Goal: Task Accomplishment & Management: Manage account settings

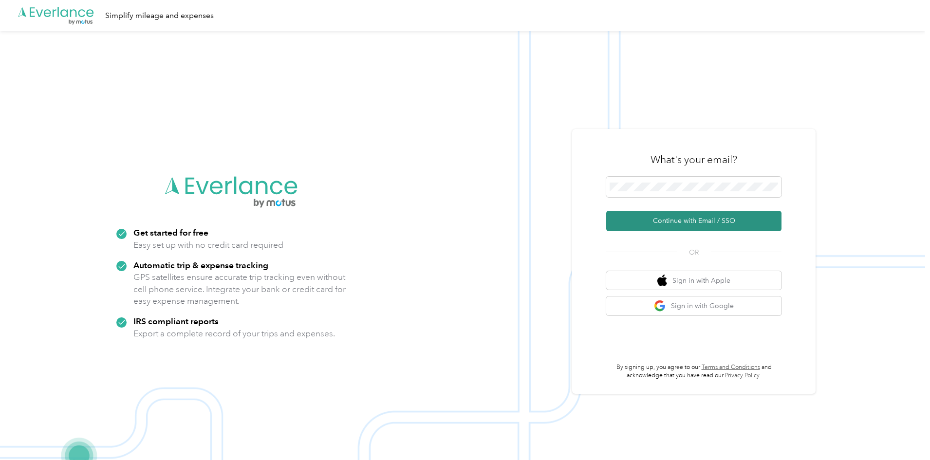
click at [674, 218] on button "Continue with Email / SSO" at bounding box center [693, 221] width 175 height 20
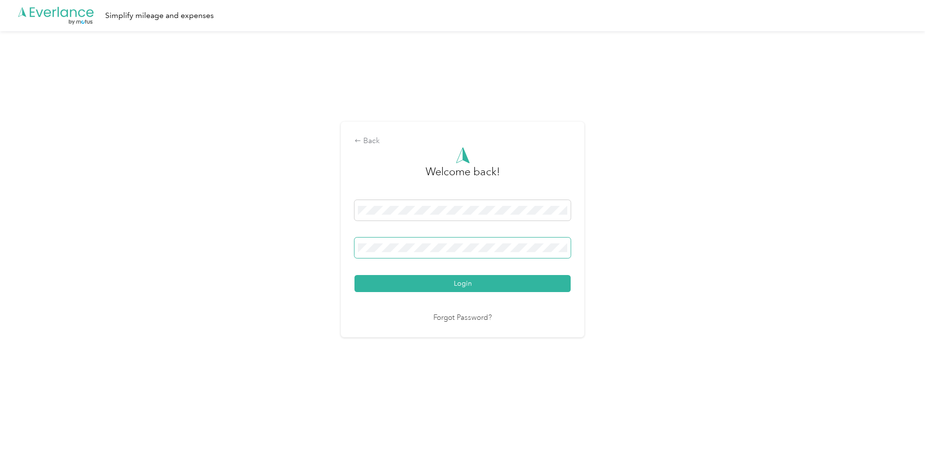
click at [355, 275] on button "Login" at bounding box center [463, 283] width 216 height 17
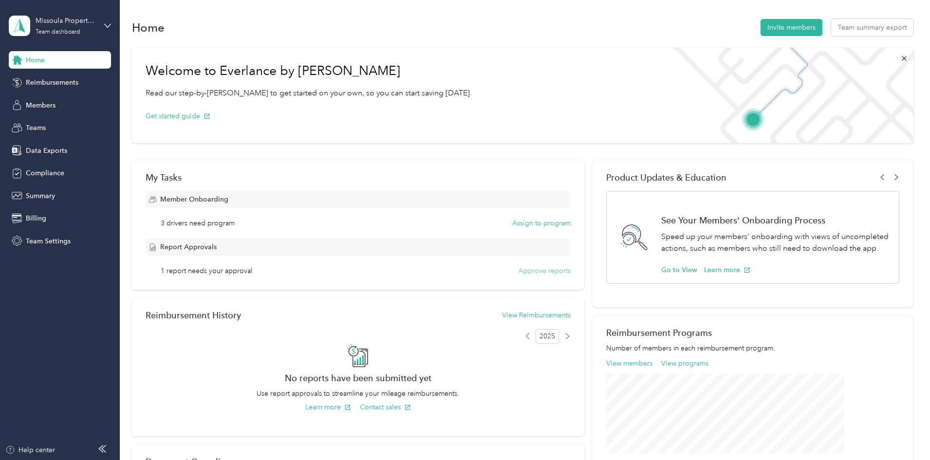
click at [529, 272] on button "Approve reports" at bounding box center [545, 271] width 52 height 10
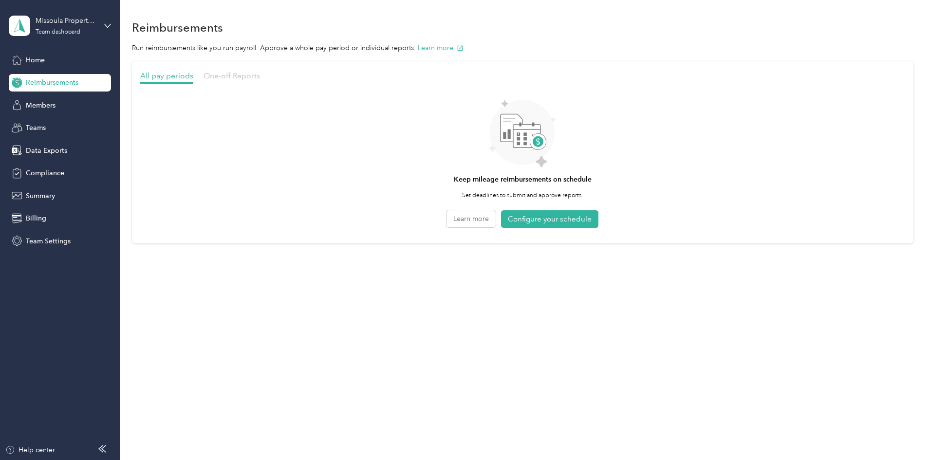
click at [260, 76] on span "One-off Reports" at bounding box center [232, 75] width 57 height 9
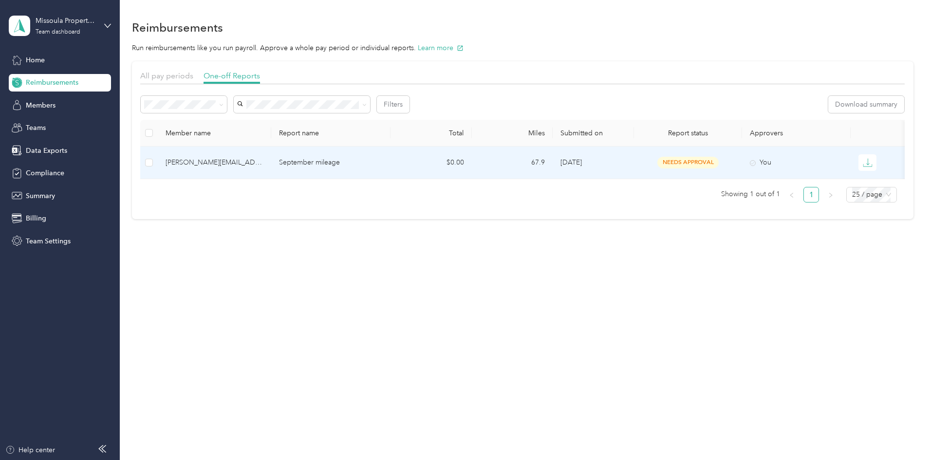
click at [348, 159] on p "September mileage" at bounding box center [331, 162] width 104 height 11
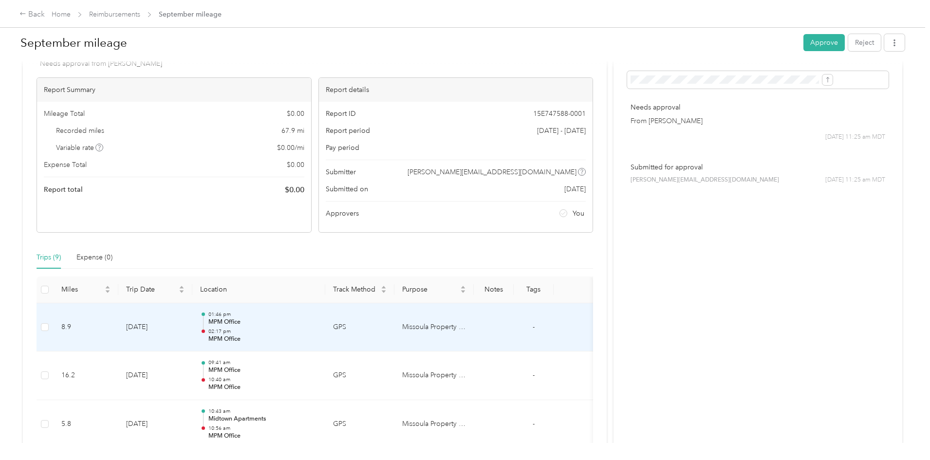
scroll to position [97, 0]
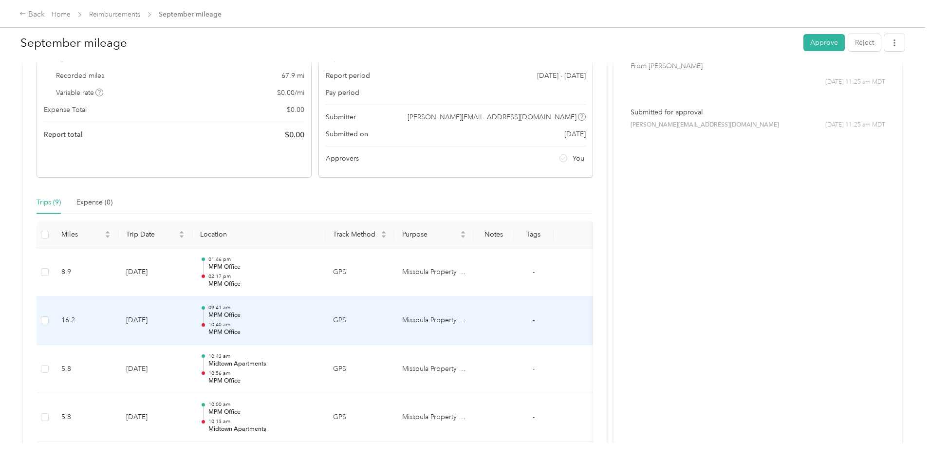
click at [298, 320] on p "MPM Office" at bounding box center [262, 315] width 109 height 9
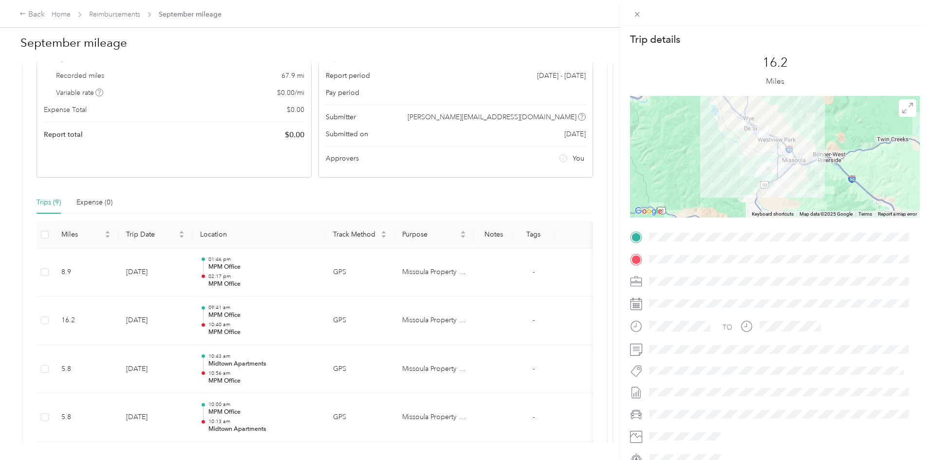
click at [41, 245] on div "Trip details This trip cannot be edited because it is either under review, appr…" at bounding box center [465, 230] width 930 height 460
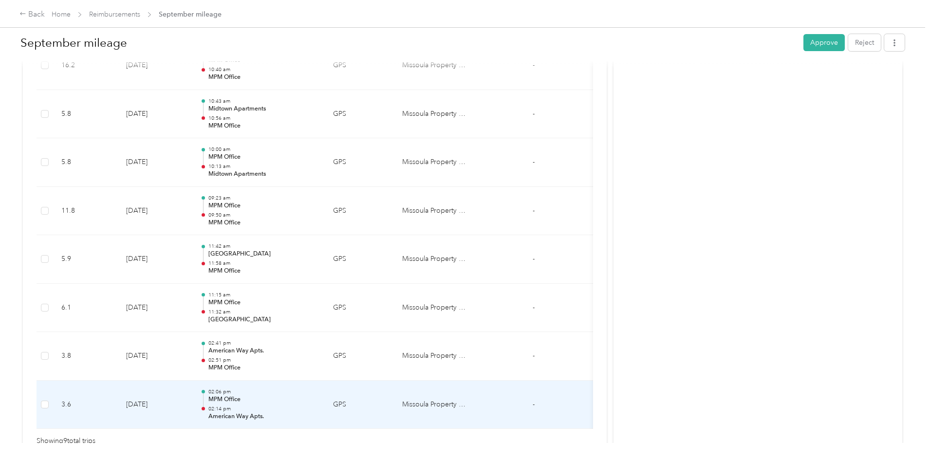
scroll to position [278, 0]
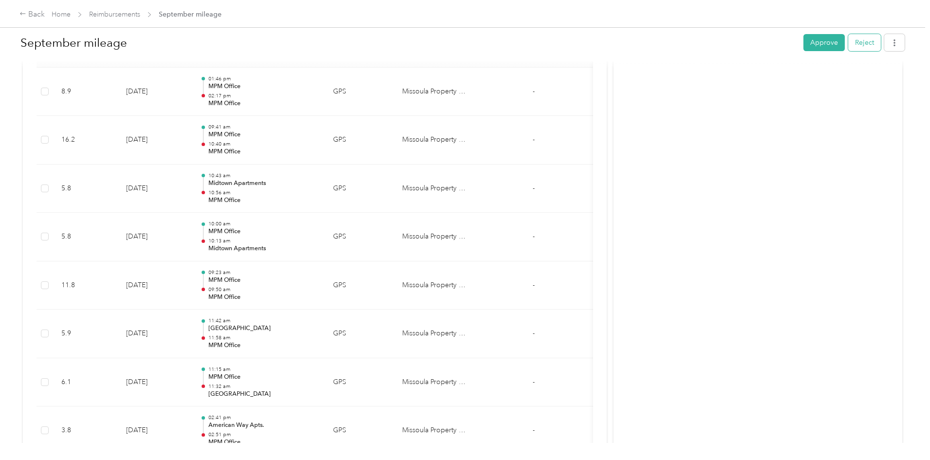
click at [849, 43] on button "Reject" at bounding box center [865, 42] width 33 height 17
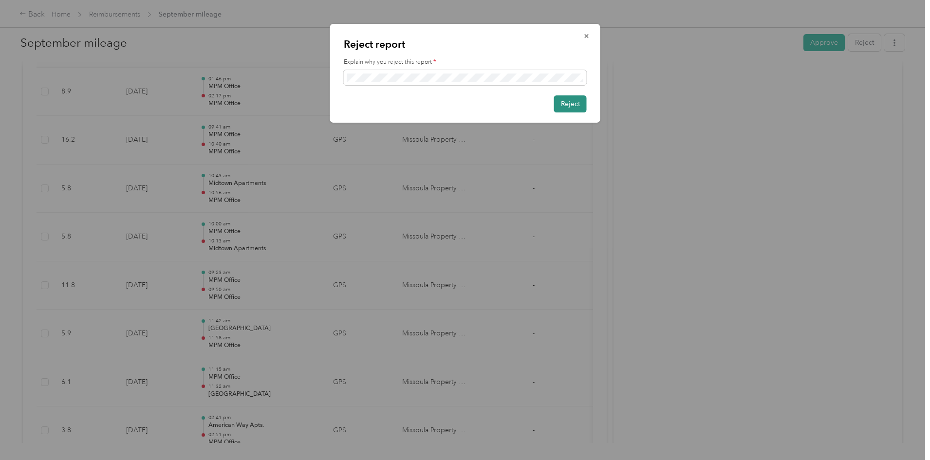
click at [575, 107] on button "Reject" at bounding box center [570, 103] width 33 height 17
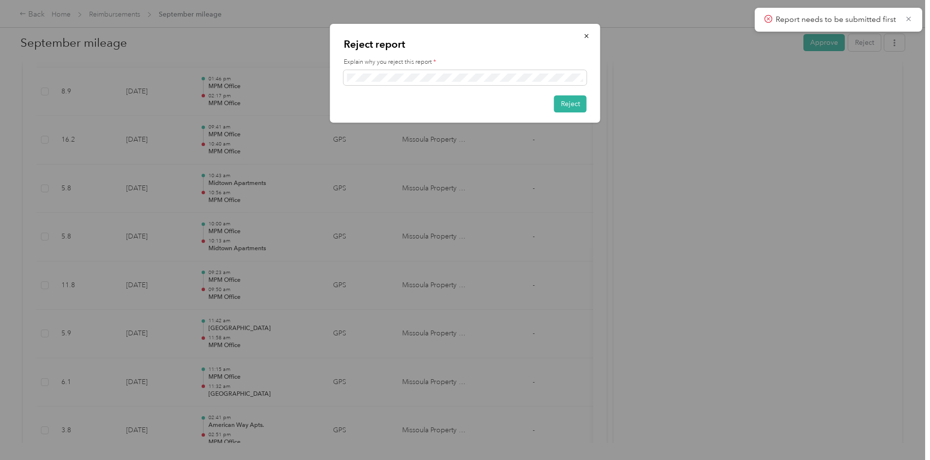
click at [742, 77] on div at bounding box center [465, 230] width 930 height 460
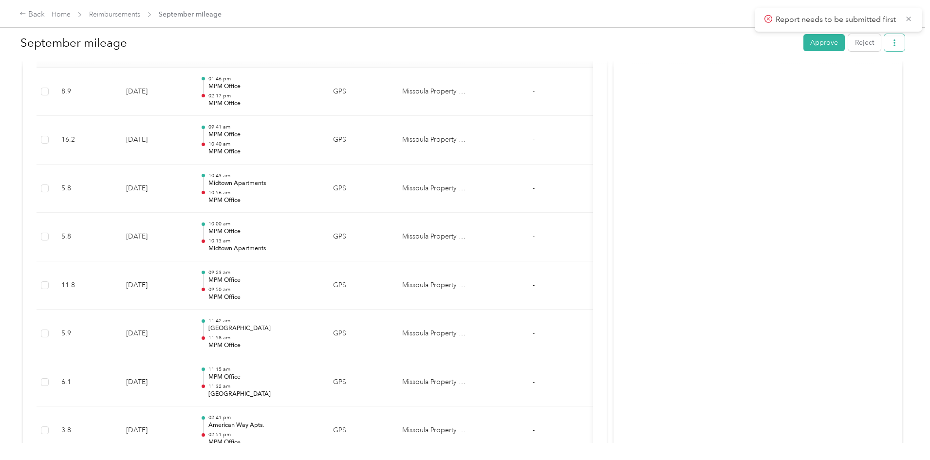
click at [885, 47] on button "button" at bounding box center [895, 42] width 20 height 17
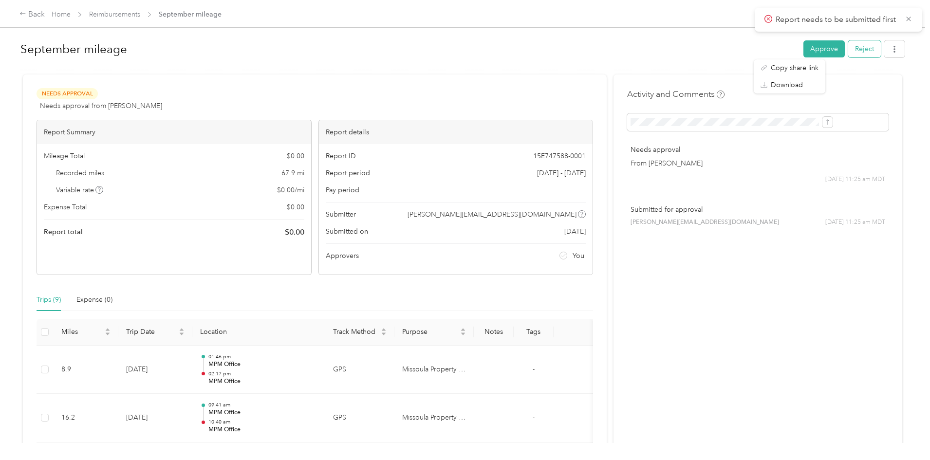
click at [849, 50] on button "Reject" at bounding box center [865, 48] width 33 height 17
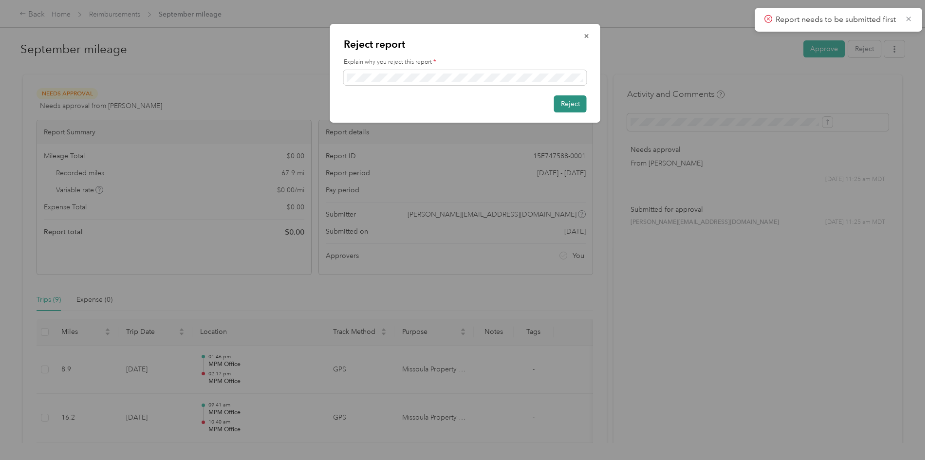
click at [565, 103] on button "Reject" at bounding box center [570, 103] width 33 height 17
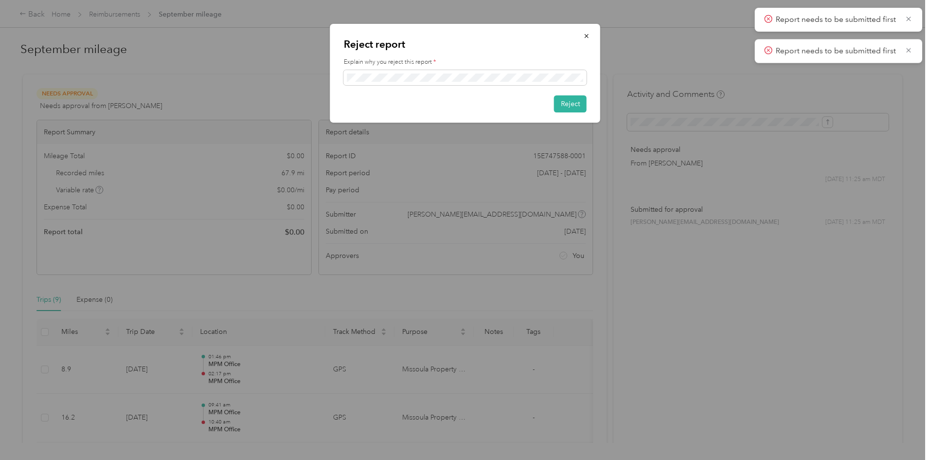
click at [680, 284] on div at bounding box center [465, 230] width 930 height 460
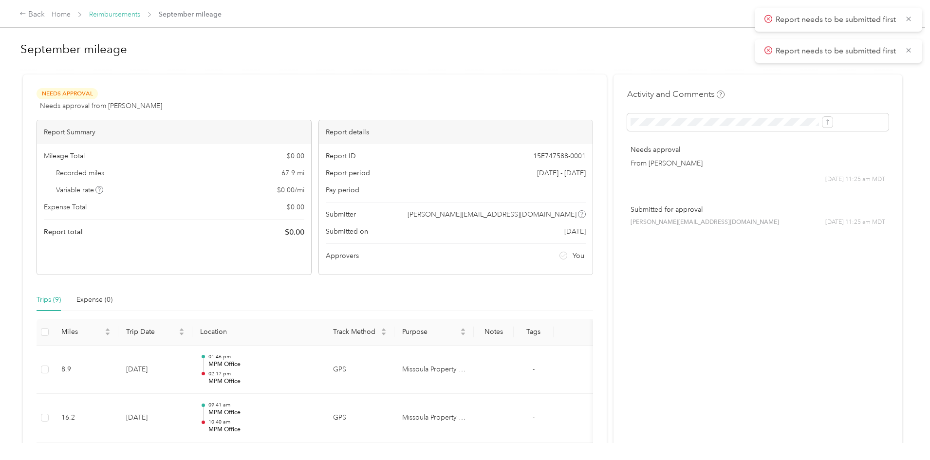
click at [140, 12] on link "Reimbursements" at bounding box center [114, 14] width 51 height 8
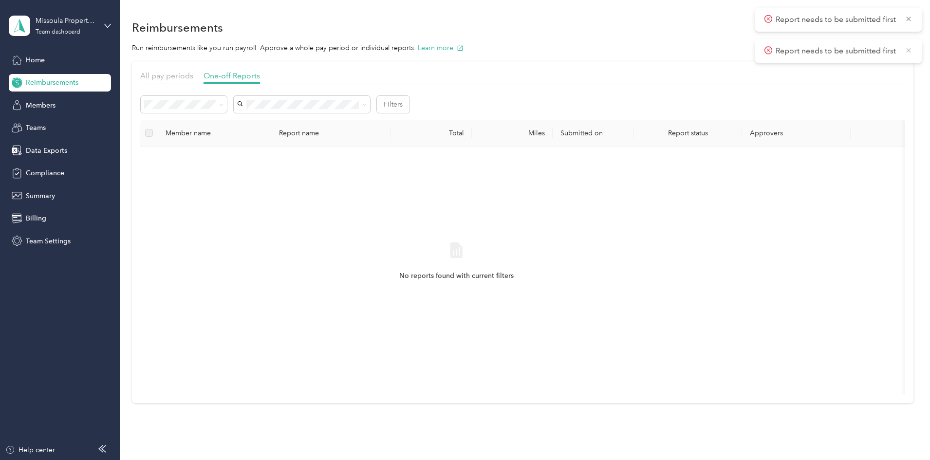
click at [911, 53] on icon at bounding box center [909, 50] width 8 height 9
click at [909, 19] on icon at bounding box center [909, 19] width 4 height 4
click at [193, 73] on span "All pay periods" at bounding box center [166, 75] width 53 height 9
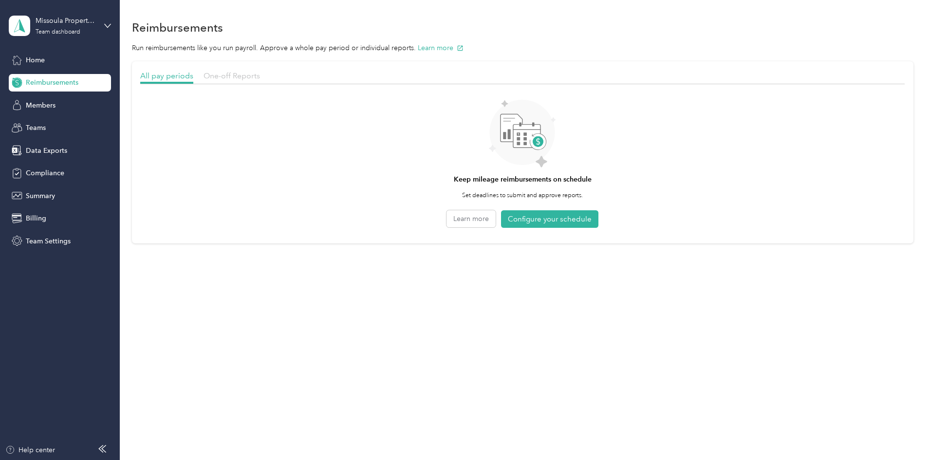
click at [260, 74] on span "One-off Reports" at bounding box center [232, 75] width 57 height 9
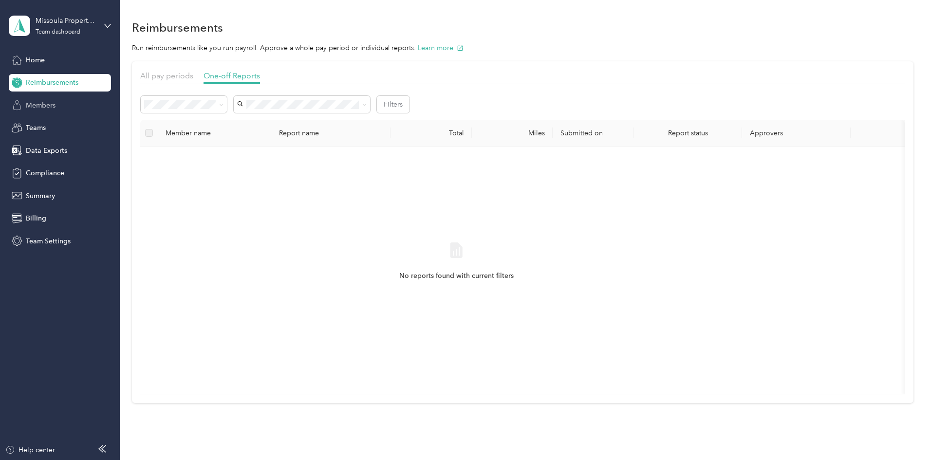
click at [53, 100] on span "Members" at bounding box center [41, 105] width 30 height 10
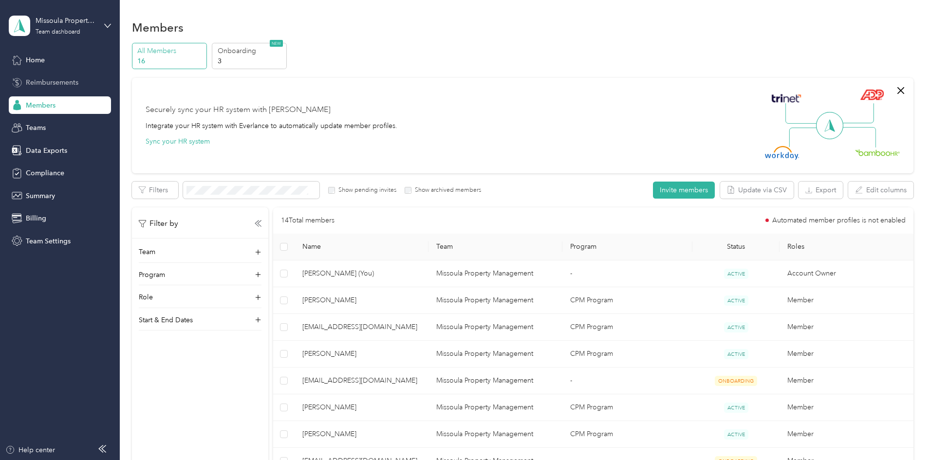
click at [42, 83] on span "Reimbursements" at bounding box center [52, 82] width 53 height 10
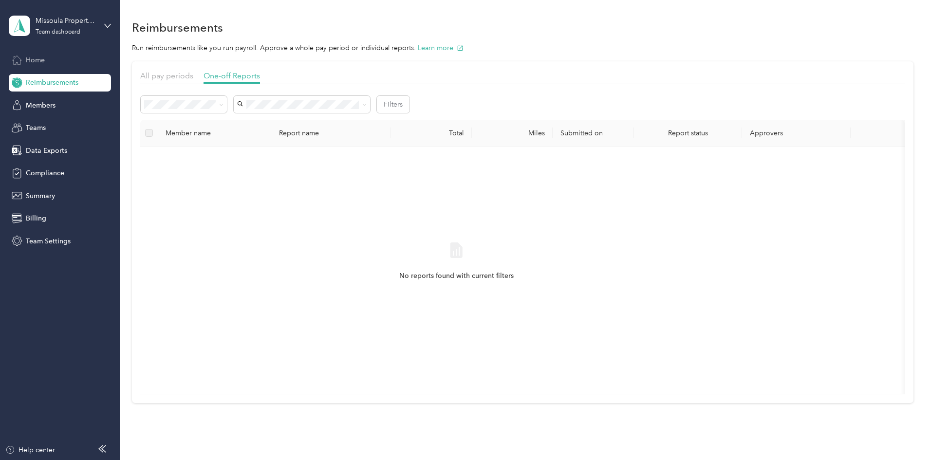
click at [47, 57] on div "Home" at bounding box center [60, 60] width 102 height 18
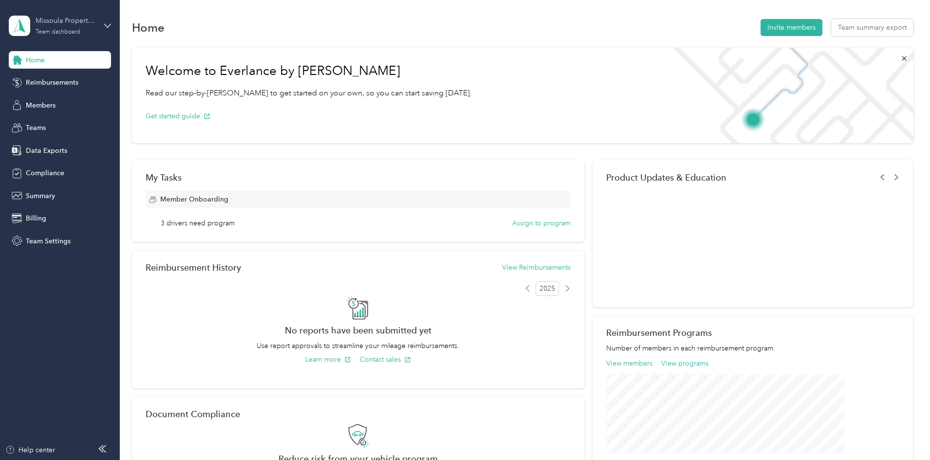
click at [64, 17] on div "Missoula Property Management" at bounding box center [66, 21] width 61 height 10
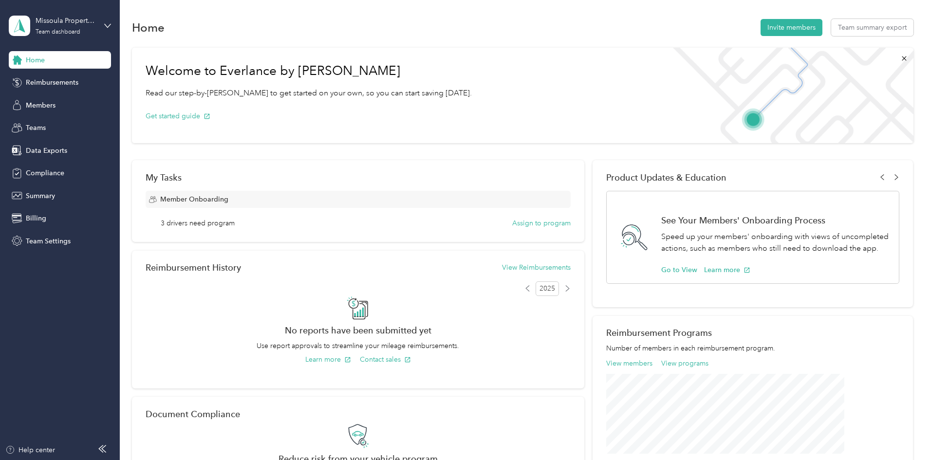
click at [62, 79] on div "Team dashboard" at bounding box center [45, 77] width 54 height 10
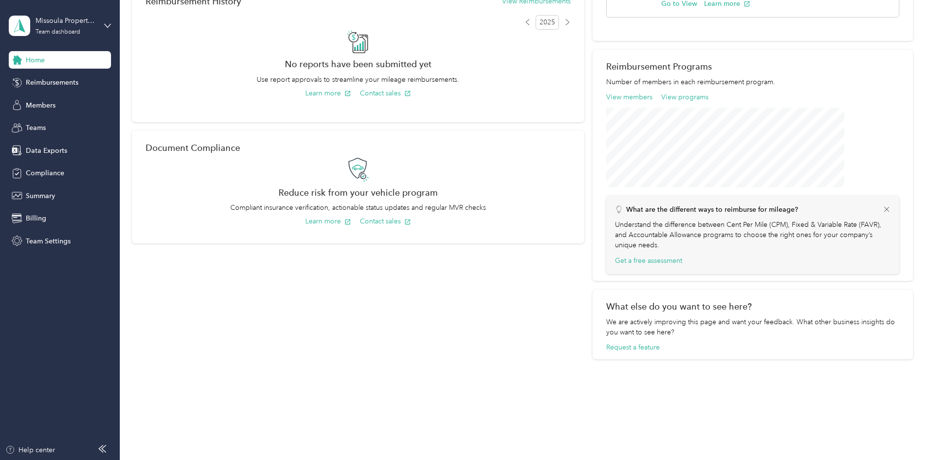
scroll to position [23, 0]
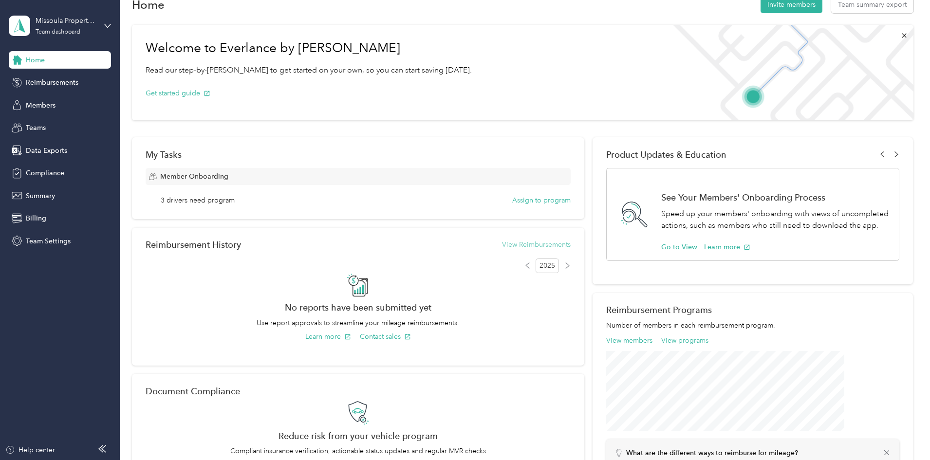
click at [518, 244] on button "View Reimbursements" at bounding box center [536, 245] width 69 height 10
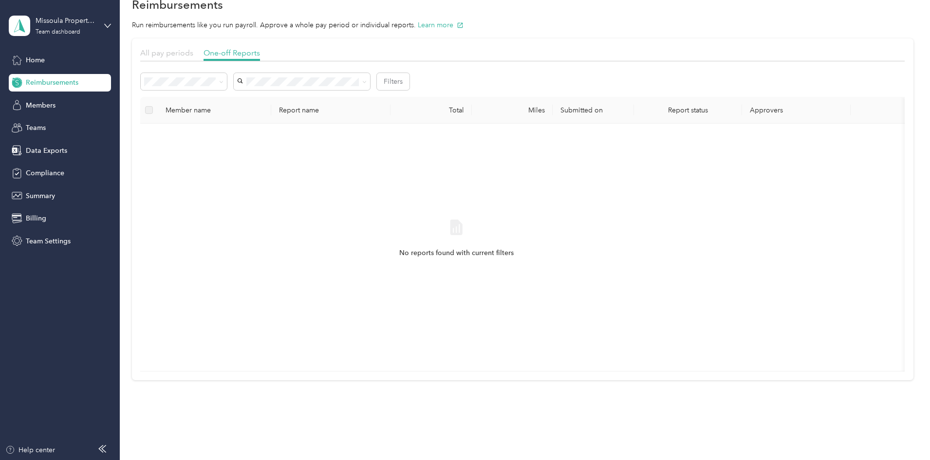
click at [193, 54] on span "All pay periods" at bounding box center [166, 52] width 53 height 9
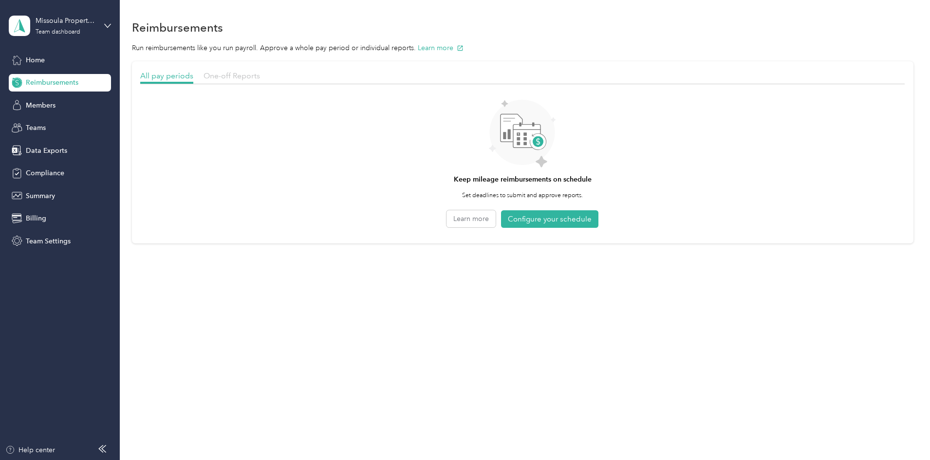
click at [260, 71] on span "One-off Reports" at bounding box center [232, 75] width 57 height 9
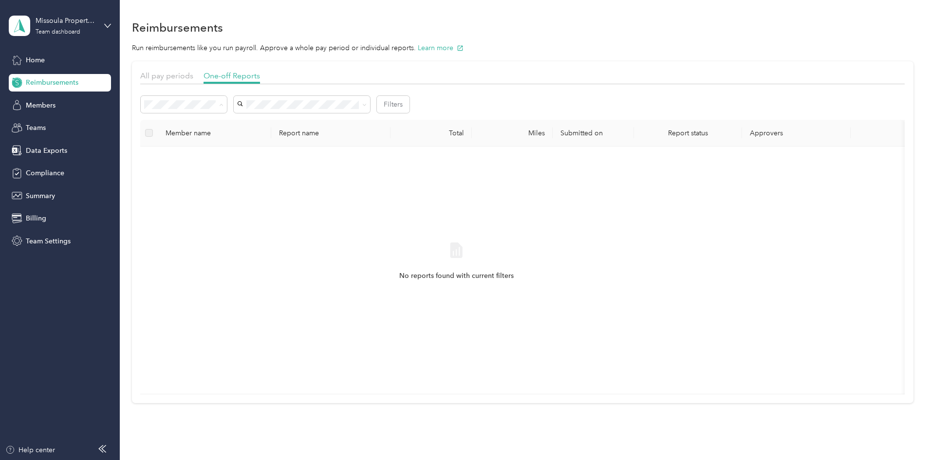
click at [235, 188] on span "Rejected" at bounding box center [226, 191] width 27 height 8
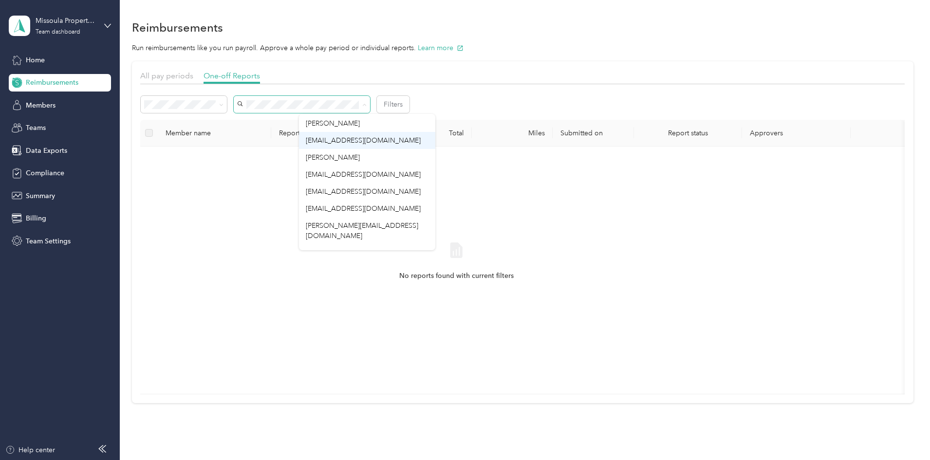
scroll to position [102, 0]
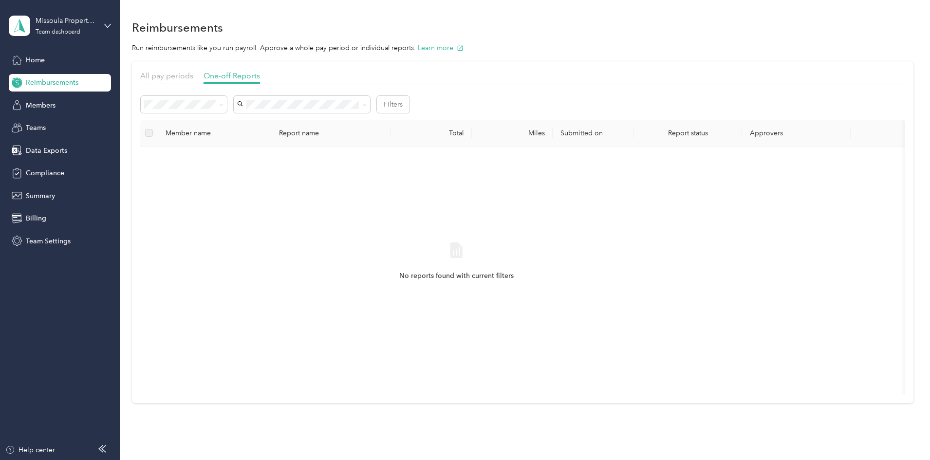
click at [339, 244] on li "[PERSON_NAME][EMAIL_ADDRESS][DOMAIN_NAME]" at bounding box center [367, 257] width 136 height 27
click at [421, 105] on button "Filters 1" at bounding box center [399, 105] width 44 height 18
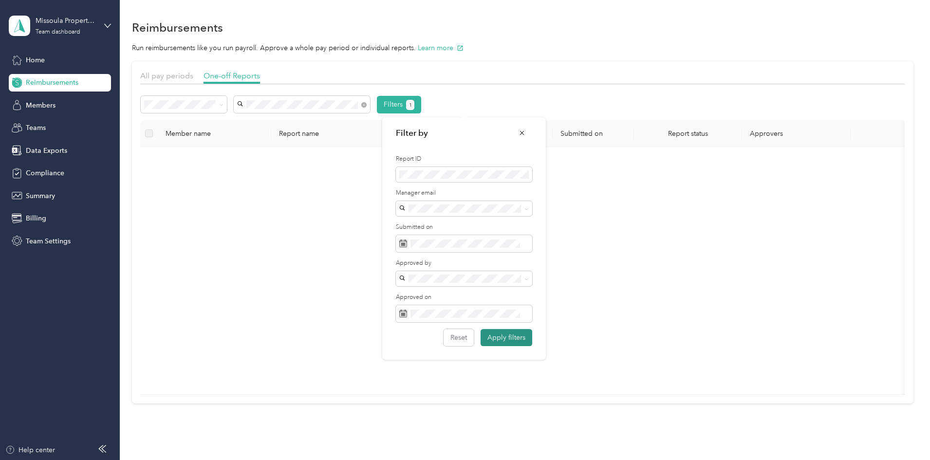
click at [507, 337] on button "Apply filters" at bounding box center [507, 337] width 52 height 17
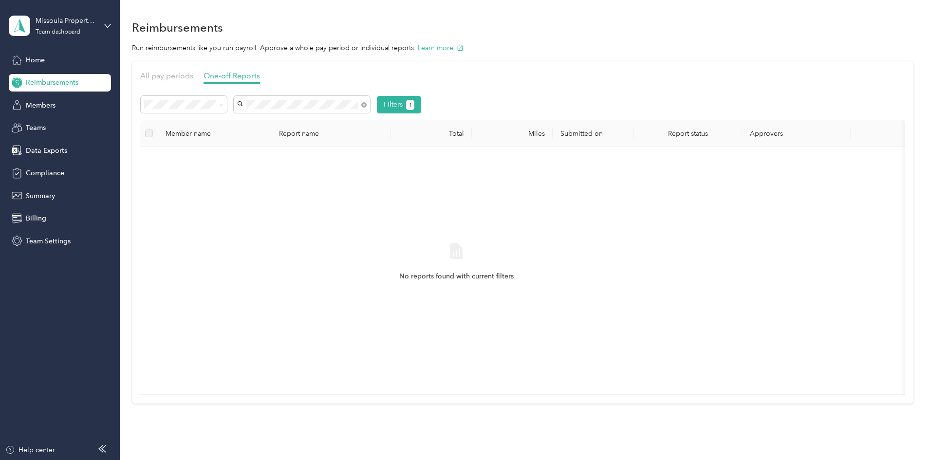
click at [239, 188] on span "Rejected" at bounding box center [226, 185] width 27 height 8
click at [193, 78] on span "All pay periods" at bounding box center [166, 75] width 53 height 9
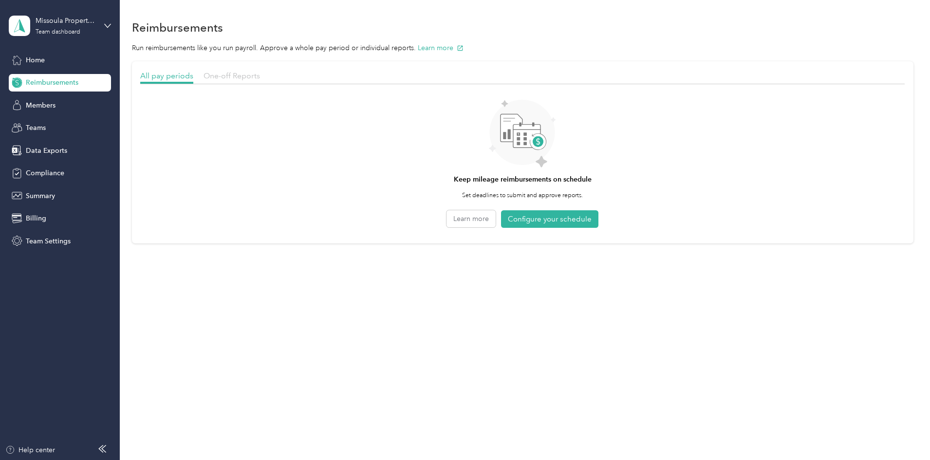
click at [260, 77] on span "One-off Reports" at bounding box center [232, 75] width 57 height 9
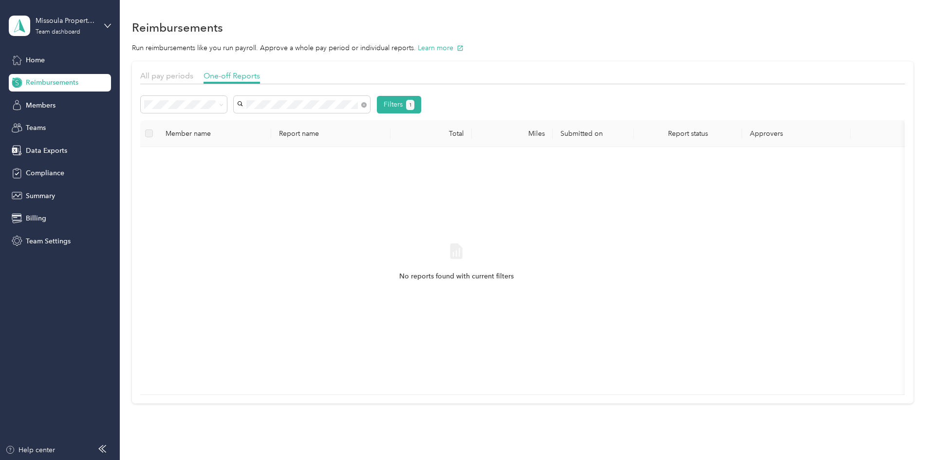
click at [224, 120] on div "All" at bounding box center [249, 122] width 73 height 10
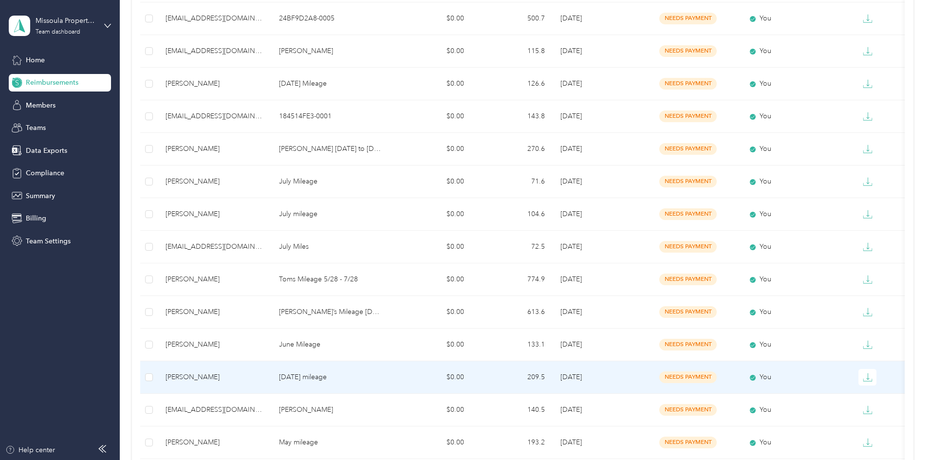
scroll to position [97, 0]
